Goal: Information Seeking & Learning: Learn about a topic

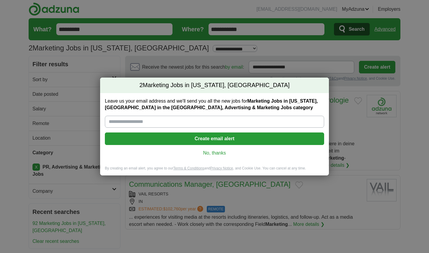
click at [209, 154] on link "No, thanks" at bounding box center [215, 153] width 210 height 7
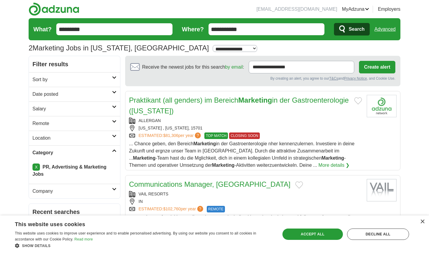
click at [35, 168] on link "X" at bounding box center [35, 166] width 7 height 7
click at [348, 31] on button "Search" at bounding box center [351, 29] width 35 height 13
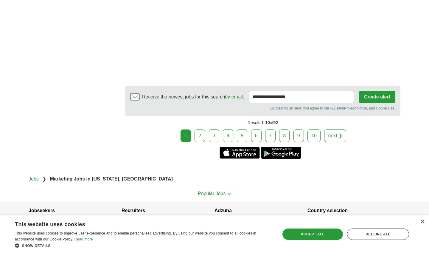
scroll to position [1030, 0]
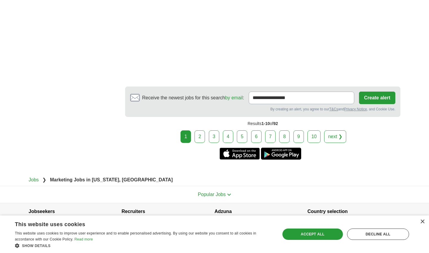
click at [204, 130] on link "2" at bounding box center [200, 136] width 10 height 13
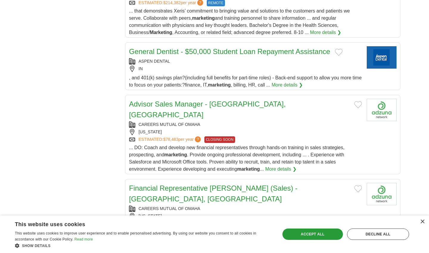
scroll to position [610, 0]
